Goal: Information Seeking & Learning: Learn about a topic

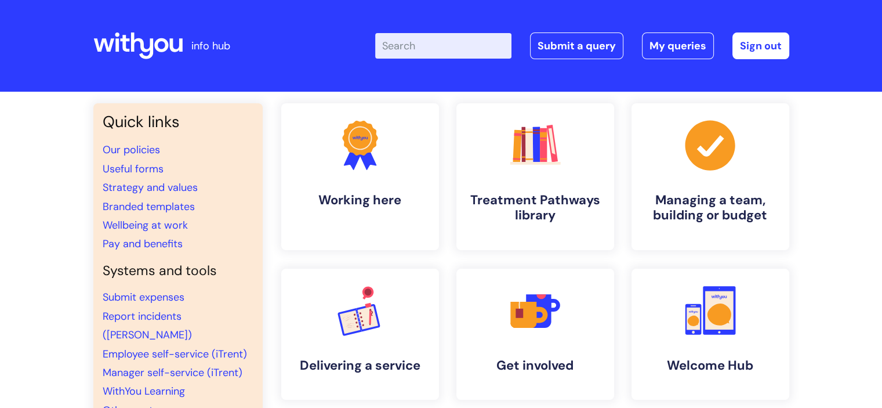
click at [410, 36] on input "Enter your search term here..." at bounding box center [443, 46] width 136 height 26
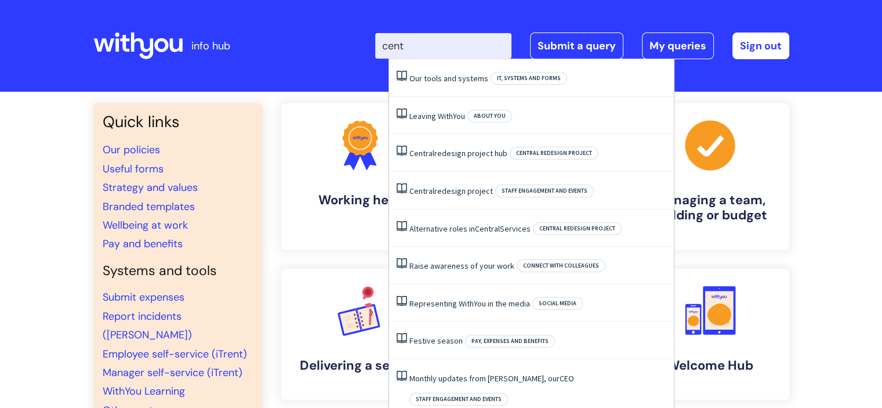
type input "centr"
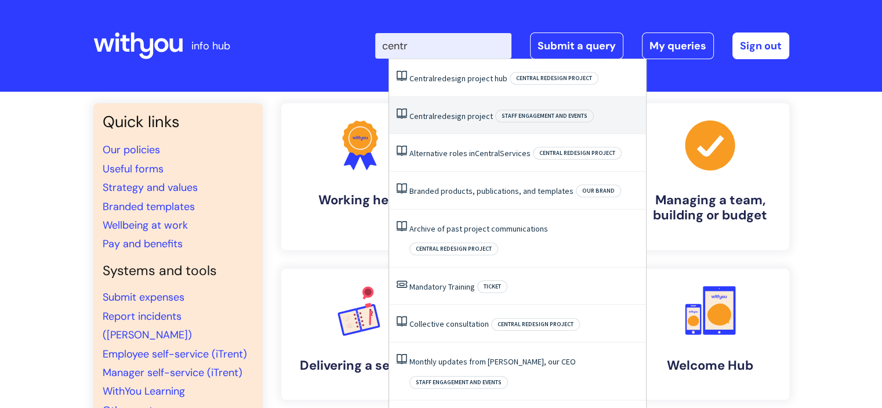
click at [450, 113] on link "Central redesign project" at bounding box center [452, 116] width 84 height 10
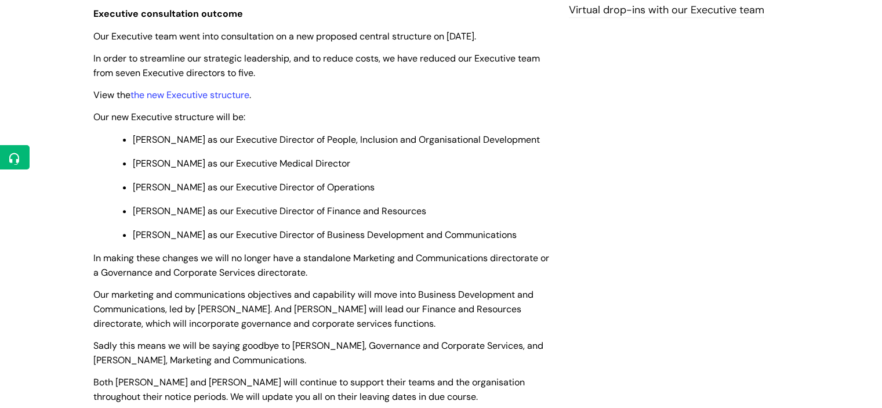
scroll to position [378, 0]
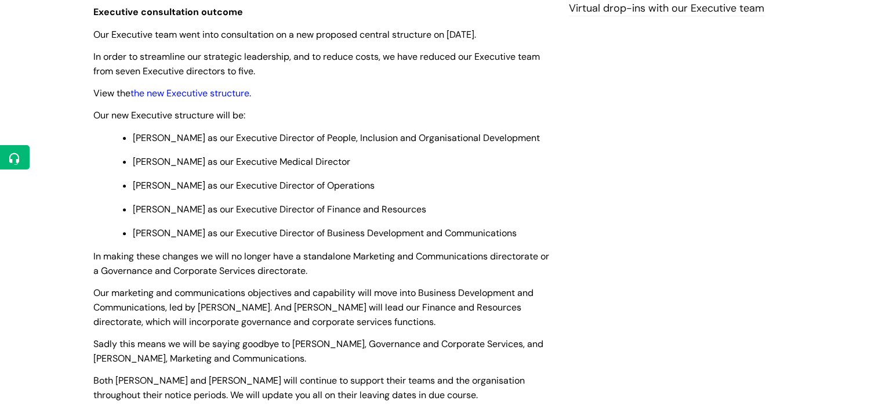
click at [217, 96] on link "the new Executive structure" at bounding box center [190, 93] width 119 height 12
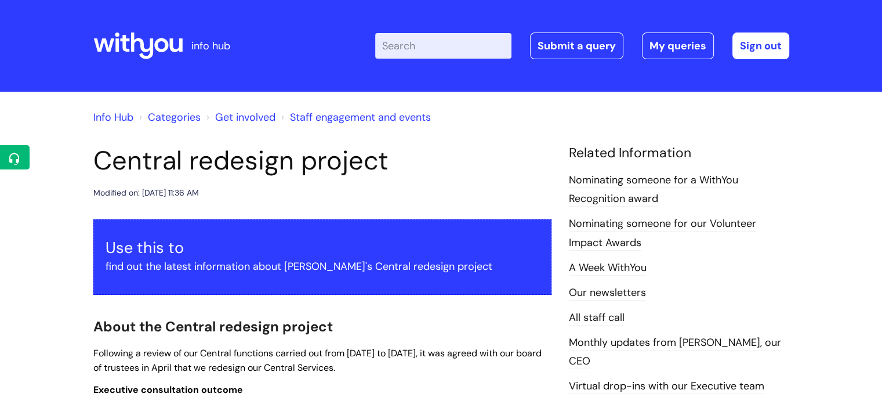
click at [402, 43] on input "Enter your search term here..." at bounding box center [443, 46] width 136 height 26
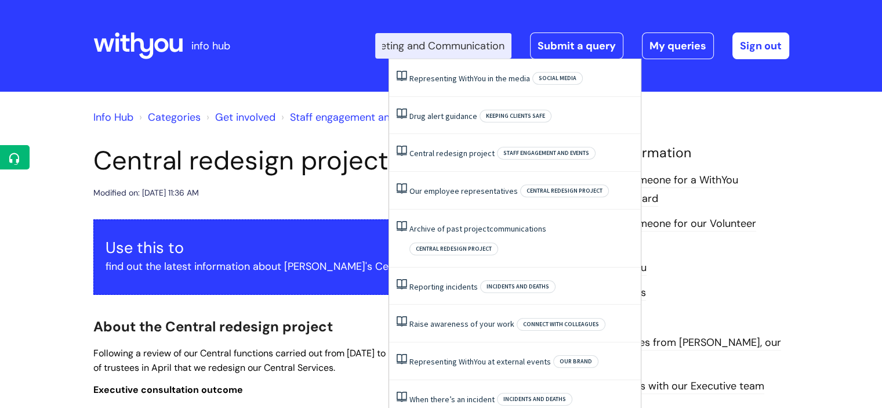
scroll to position [0, 38]
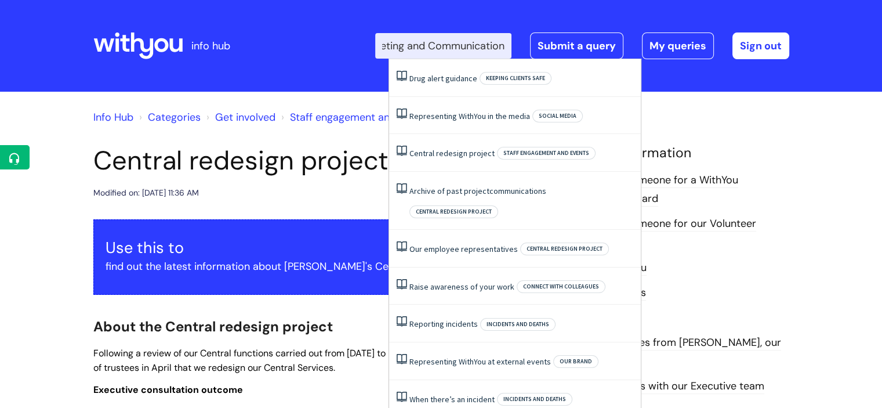
type input "Marketing and Communication"
click button "Search" at bounding box center [0, 0] width 0 height 0
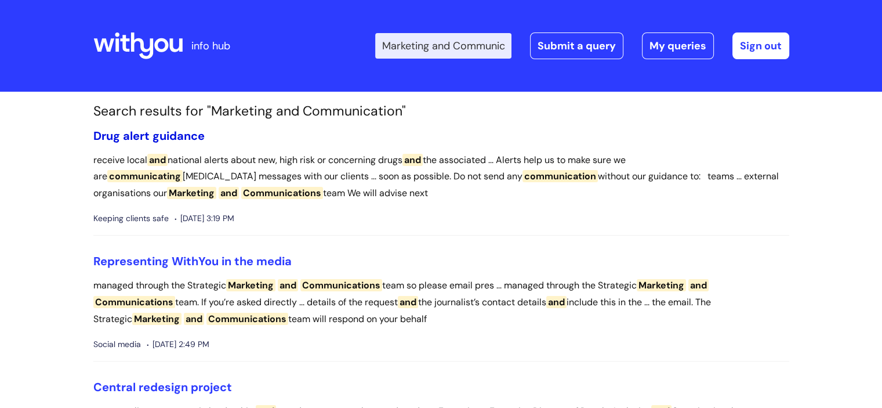
click at [155, 132] on link "Drug alert guidance" at bounding box center [148, 135] width 111 height 15
click at [175, 258] on link "Representing WithYou in the media" at bounding box center [192, 261] width 198 height 15
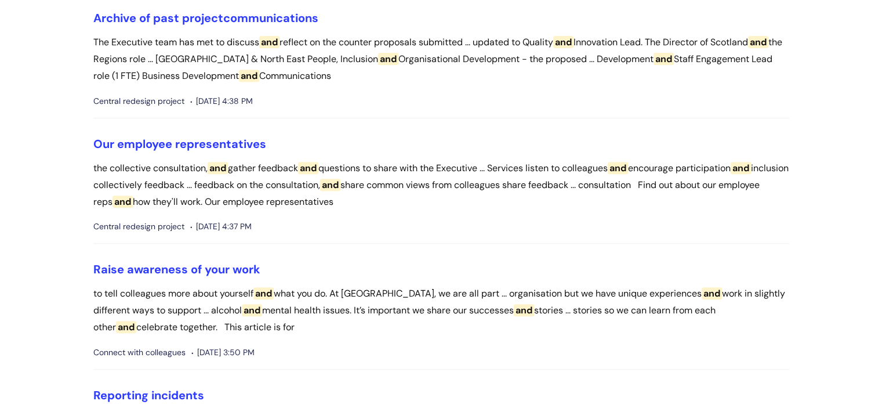
scroll to position [524, 0]
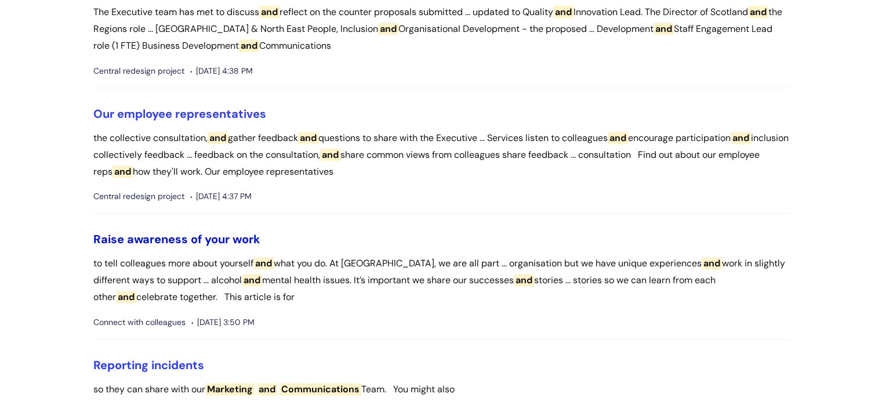
click at [221, 238] on link "Raise awareness of your work" at bounding box center [176, 238] width 167 height 15
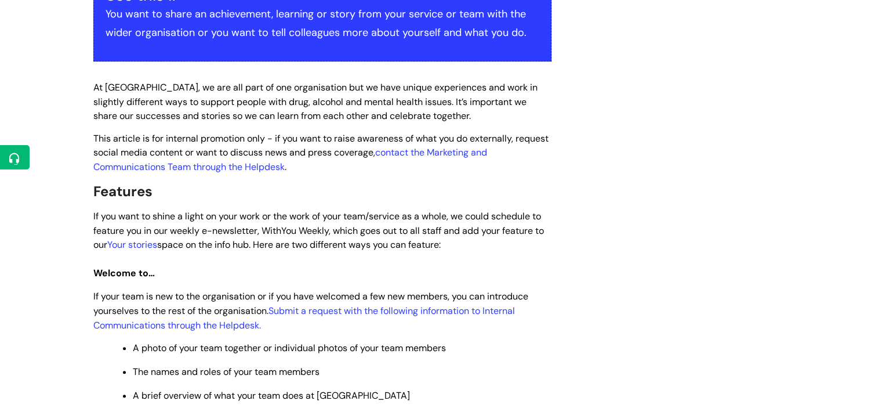
scroll to position [255, 0]
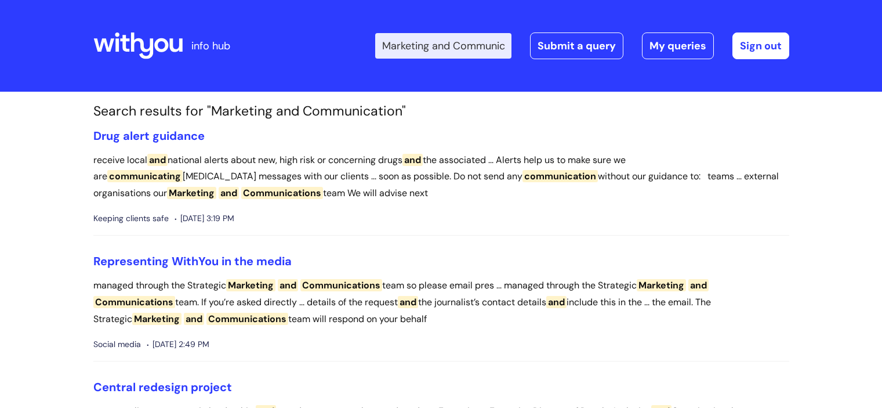
scroll to position [524, 0]
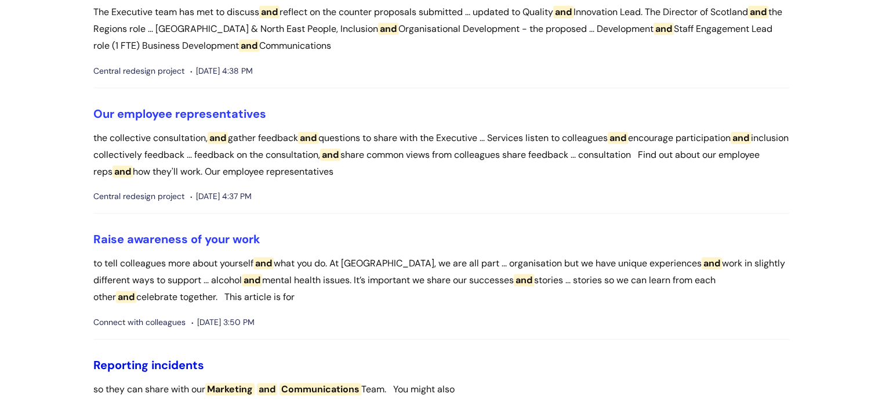
click at [178, 363] on link "Reporting incidents" at bounding box center [148, 364] width 111 height 15
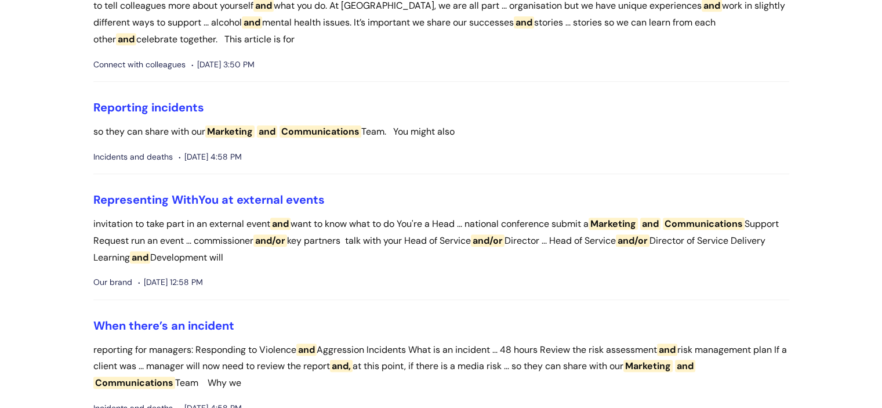
scroll to position [793, 0]
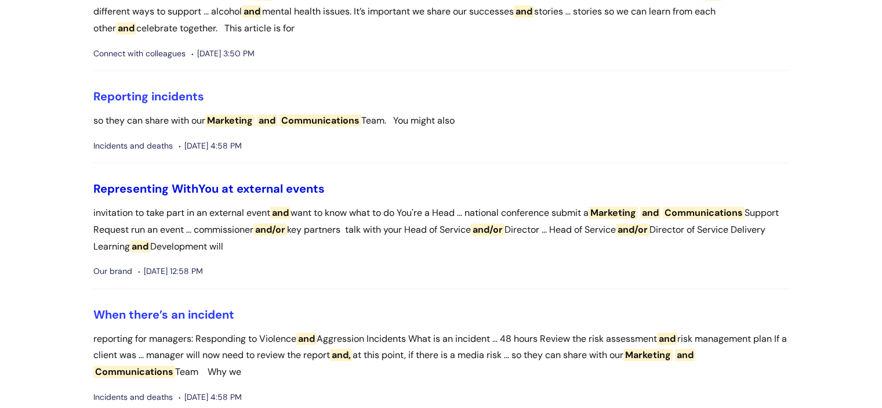
click at [269, 184] on link "Representing WithYou at external events" at bounding box center [208, 188] width 231 height 15
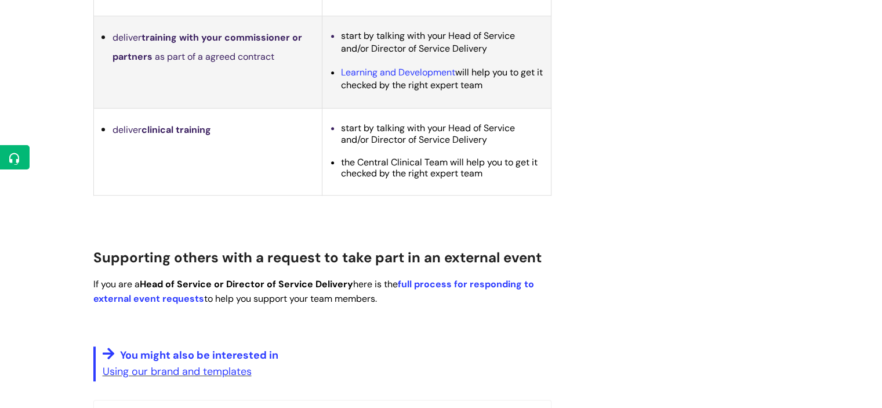
scroll to position [730, 0]
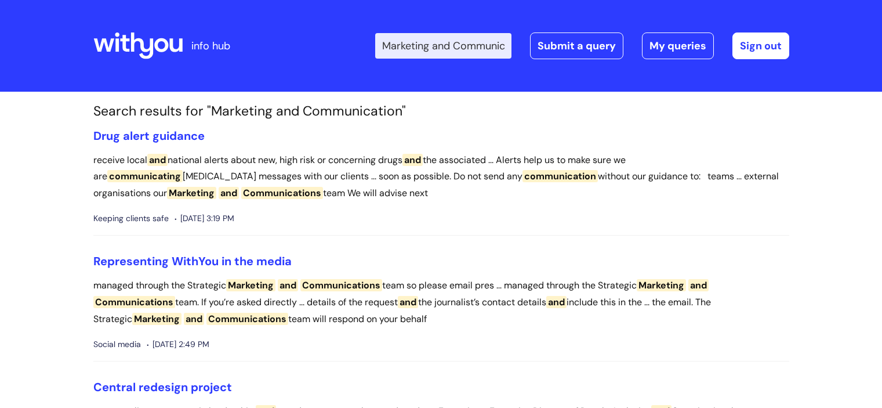
scroll to position [791, 0]
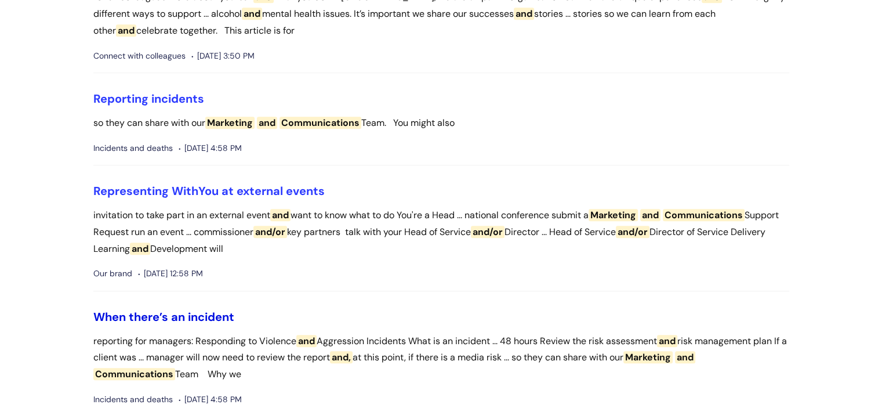
click at [190, 313] on link "When there’s an incident" at bounding box center [163, 316] width 141 height 15
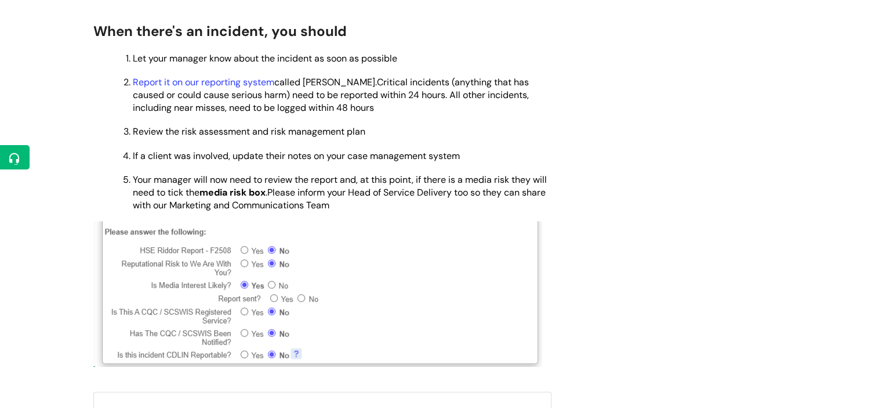
scroll to position [638, 0]
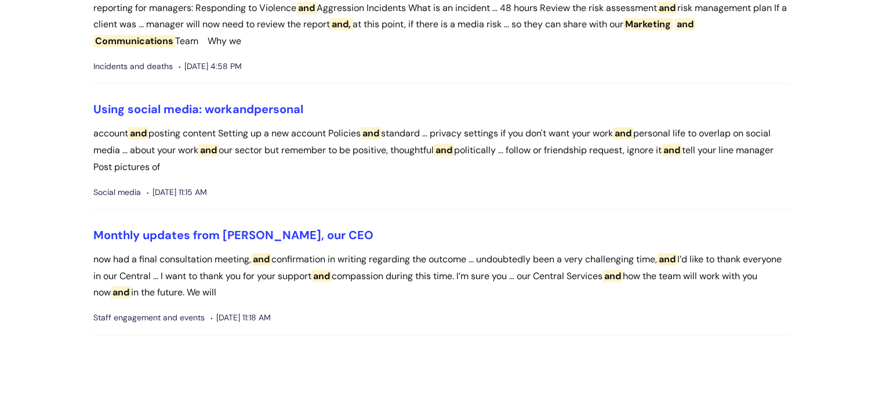
scroll to position [1124, 0]
click at [236, 107] on span "and" at bounding box center [243, 108] width 21 height 15
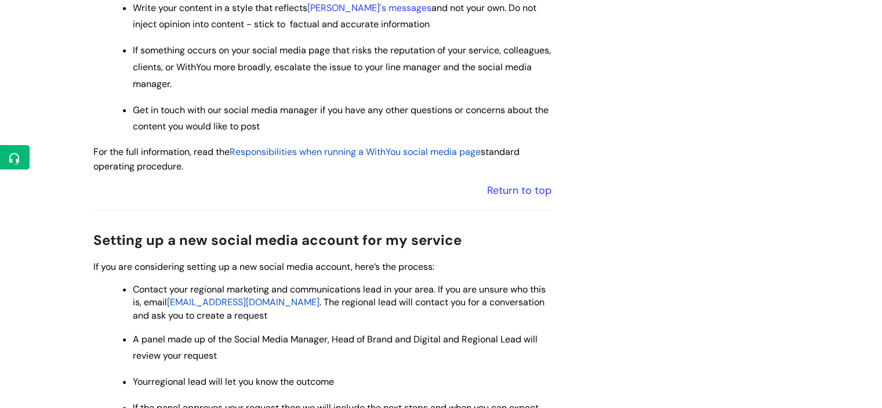
scroll to position [1285, 0]
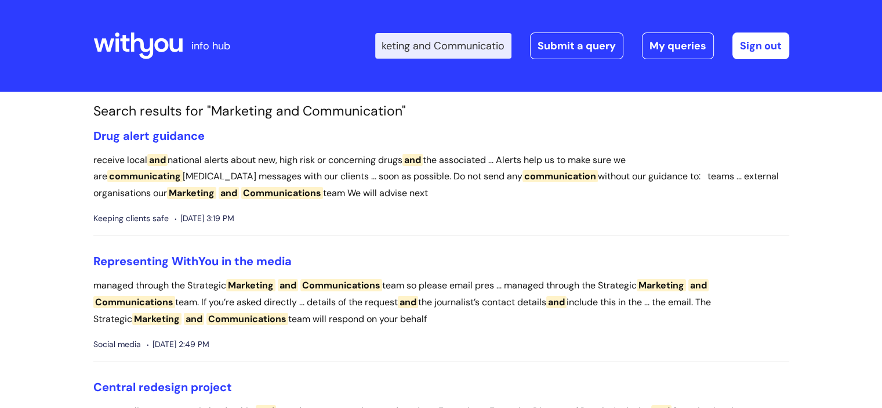
scroll to position [0, 38]
drag, startPoint x: 397, startPoint y: 45, endPoint x: 523, endPoint y: 57, distance: 126.5
click at [523, 57] on div "Enter your search term here... Marketing and Communication Search Submit a quer…" at bounding box center [582, 45] width 414 height 27
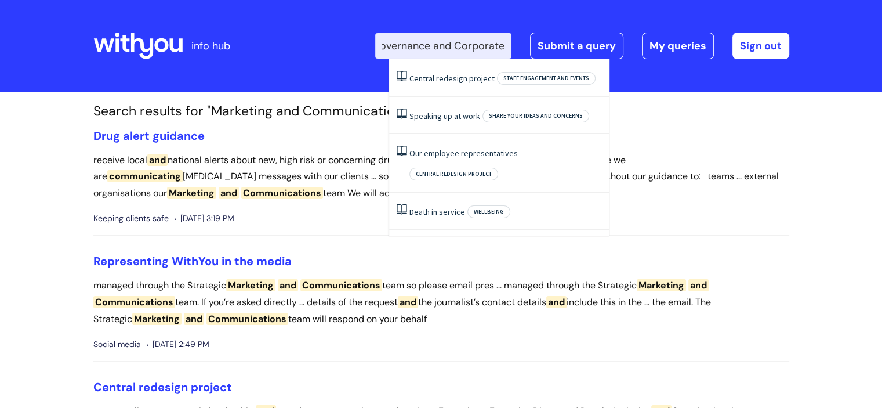
scroll to position [0, 21]
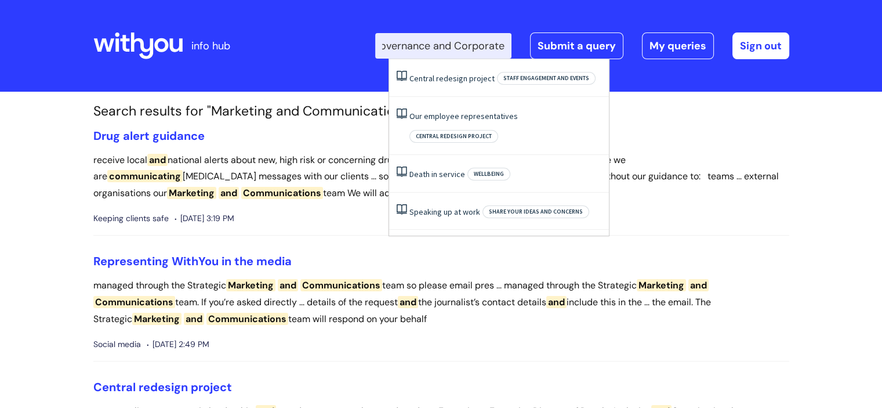
type input "Governance and Corporate"
click button "Search" at bounding box center [0, 0] width 0 height 0
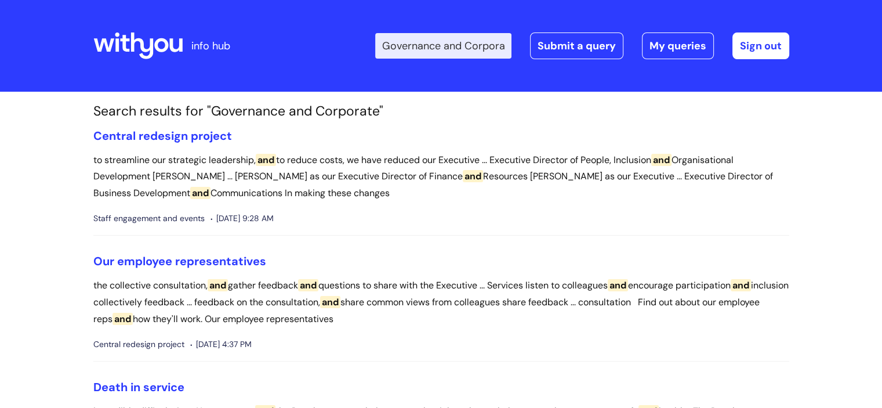
click at [396, 44] on input "Governance and Corporate" at bounding box center [443, 46] width 136 height 26
click at [505, 44] on input ""Governance and Corporate" at bounding box center [443, 46] width 136 height 26
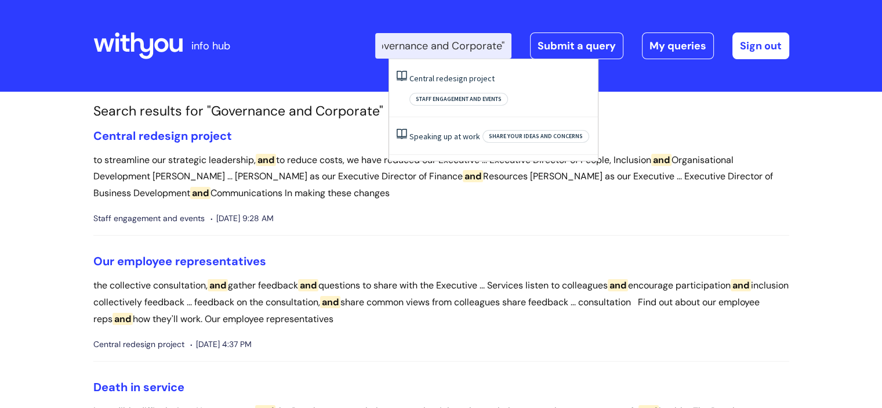
type input ""Governance and Corporate""
click button "Search" at bounding box center [0, 0] width 0 height 0
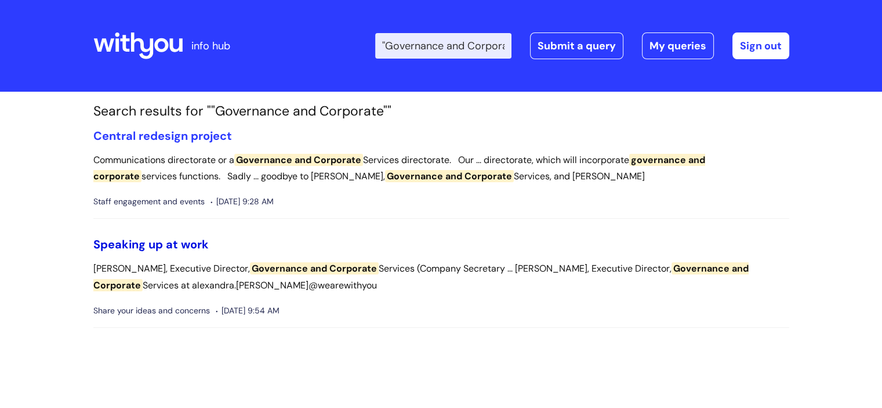
click at [153, 243] on link "Speaking up at work" at bounding box center [150, 244] width 115 height 15
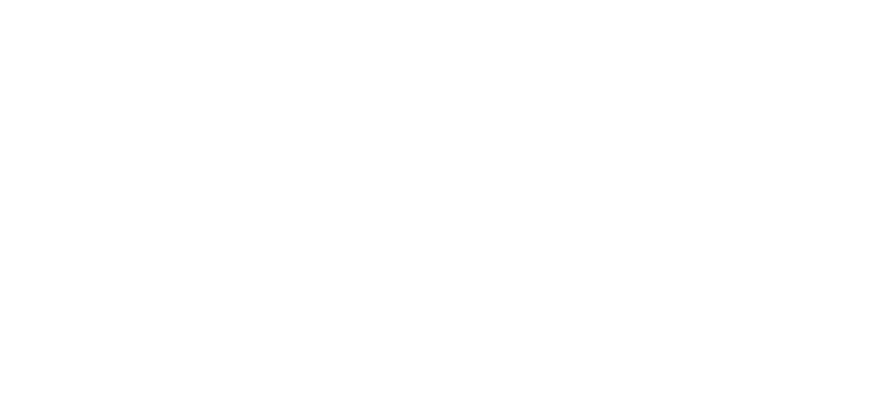
click at [0, 0] on html at bounding box center [0, 0] width 0 height 0
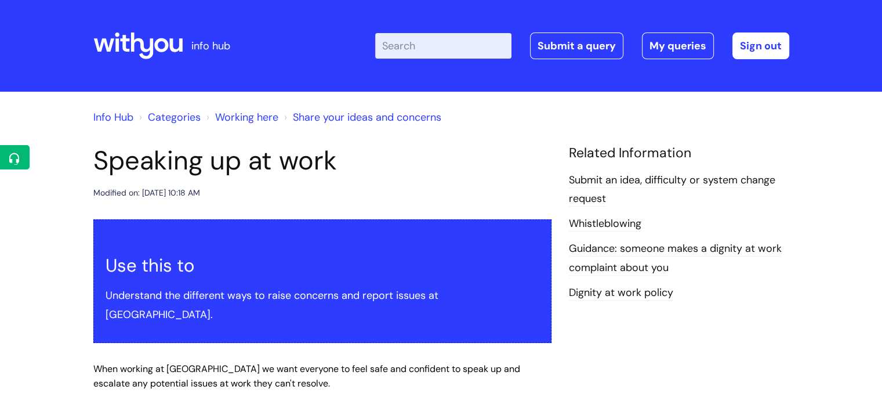
click at [413, 48] on input "Enter your search term here..." at bounding box center [443, 46] width 136 height 26
type input "whist"
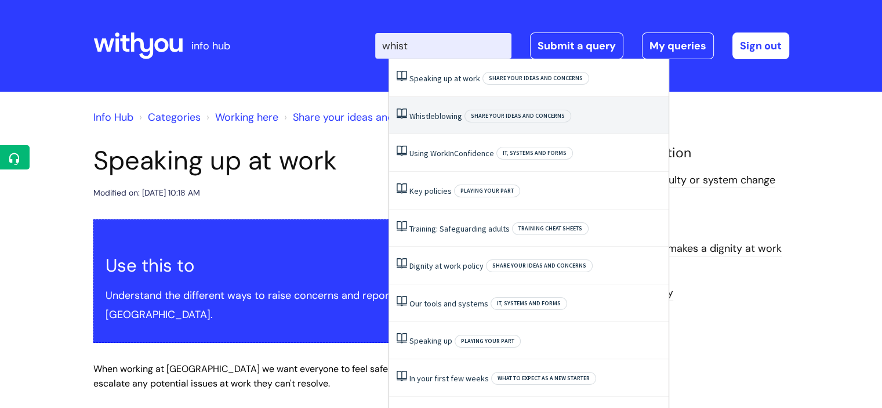
click at [425, 110] on li "Whistleblowing Share your ideas and concerns" at bounding box center [529, 116] width 280 height 38
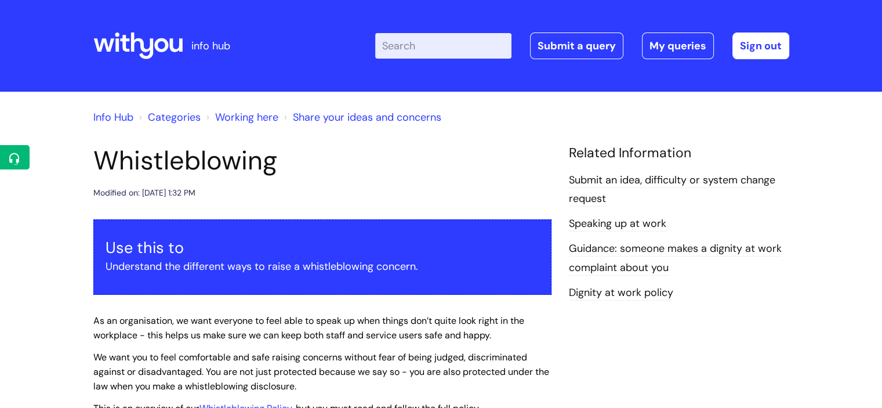
click at [404, 44] on input "Enter your search term here..." at bounding box center [443, 46] width 136 height 26
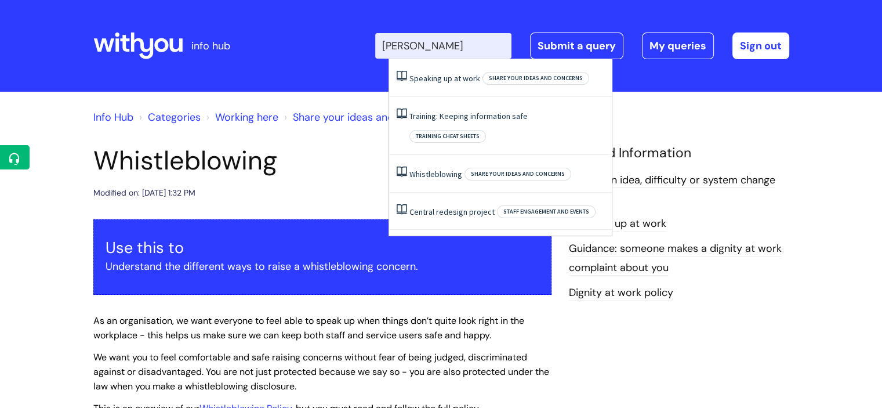
type input "[PERSON_NAME]"
click button "Search" at bounding box center [0, 0] width 0 height 0
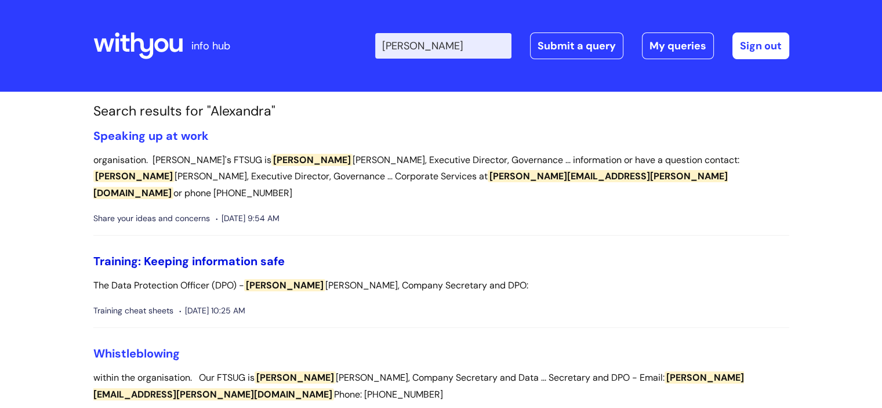
click at [230, 254] on link "Training: Keeping information safe" at bounding box center [188, 261] width 191 height 15
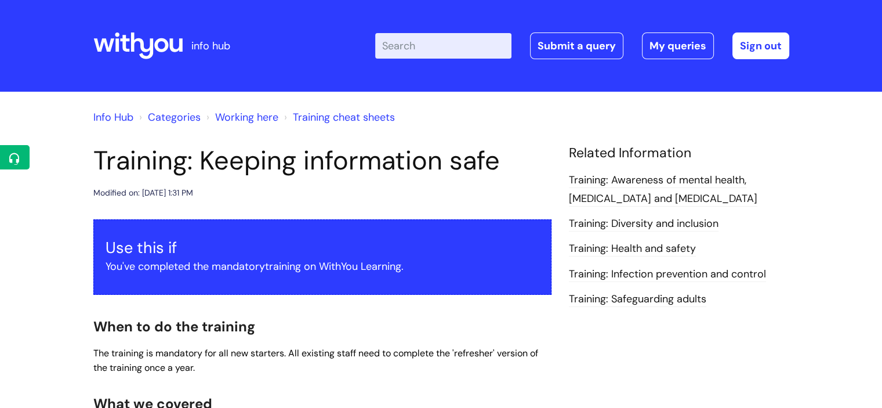
click at [404, 46] on input "Enter your search term here..." at bounding box center [443, 46] width 136 height 26
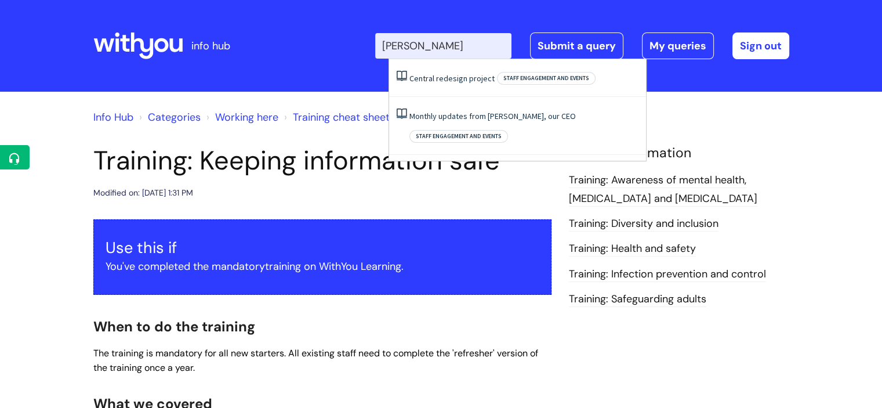
type input "[PERSON_NAME]"
click button "Search" at bounding box center [0, 0] width 0 height 0
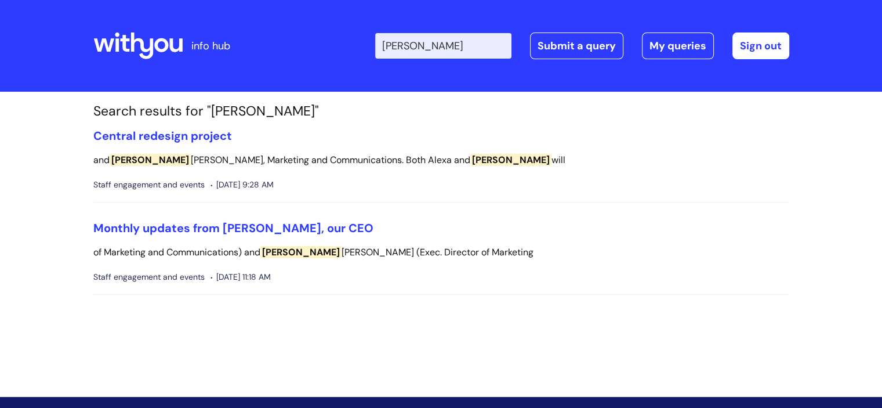
click at [153, 48] on icon at bounding box center [137, 46] width 89 height 28
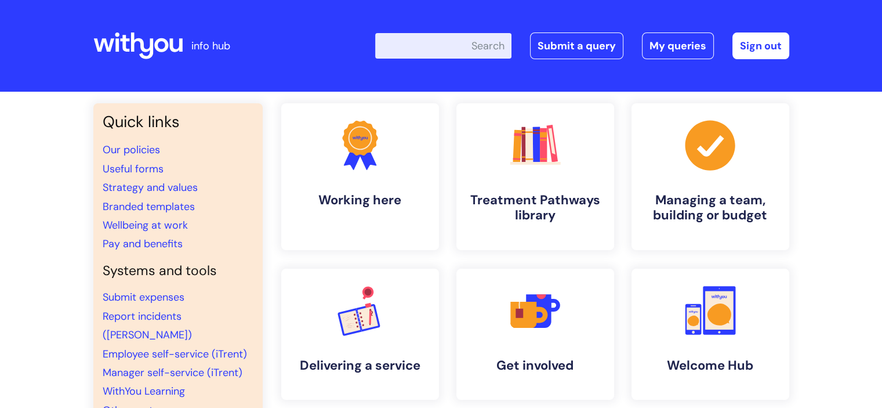
type input "e"
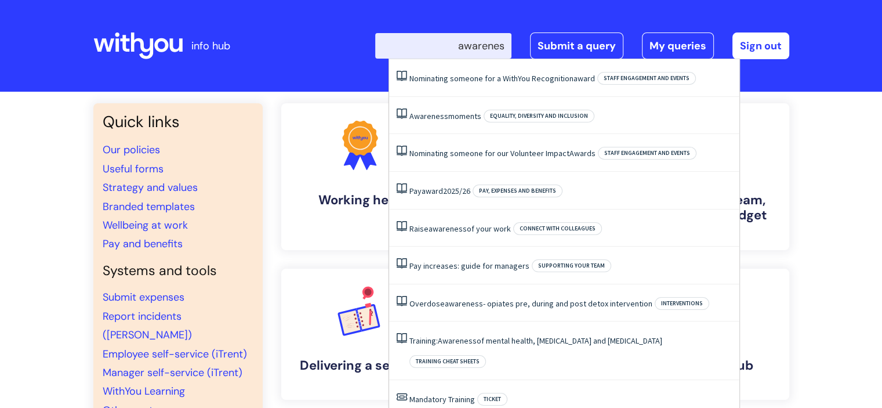
type input "awareness"
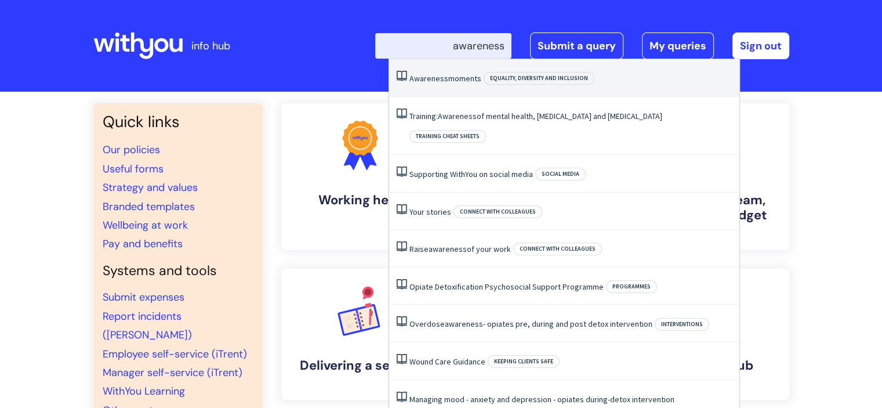
drag, startPoint x: 441, startPoint y: 74, endPoint x: 428, endPoint y: 73, distance: 12.8
click at [428, 73] on li "Awareness moments Equality, Diversity and Inclusion" at bounding box center [564, 78] width 350 height 38
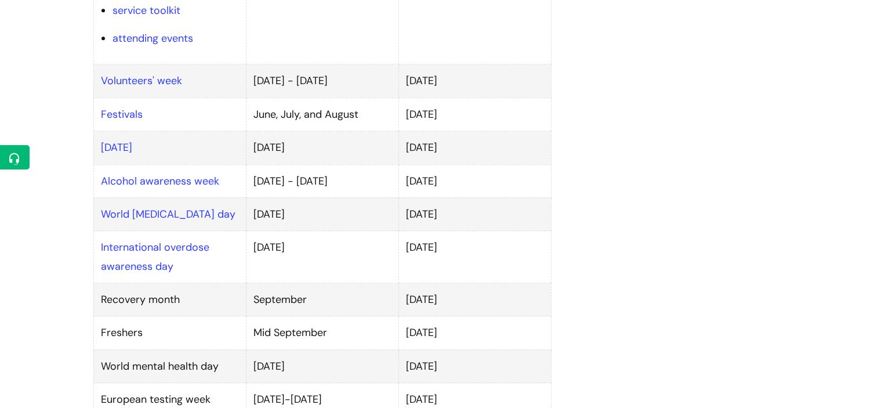
scroll to position [787, 0]
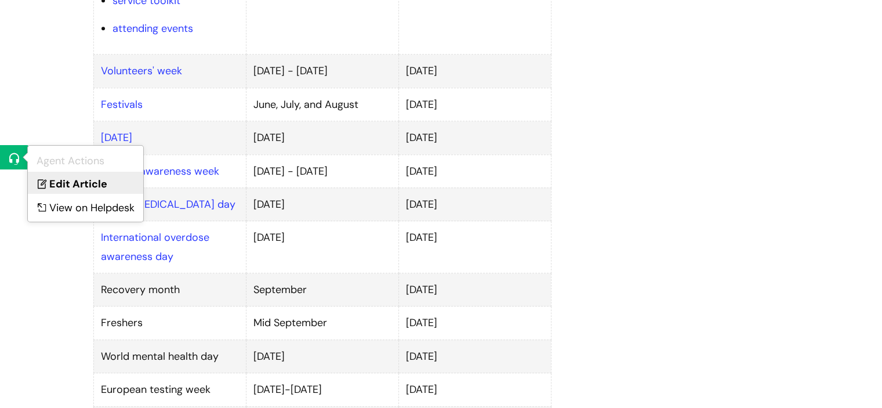
click at [64, 190] on link "Edit Article" at bounding box center [85, 182] width 115 height 21
